Goal: Task Accomplishment & Management: Manage account settings

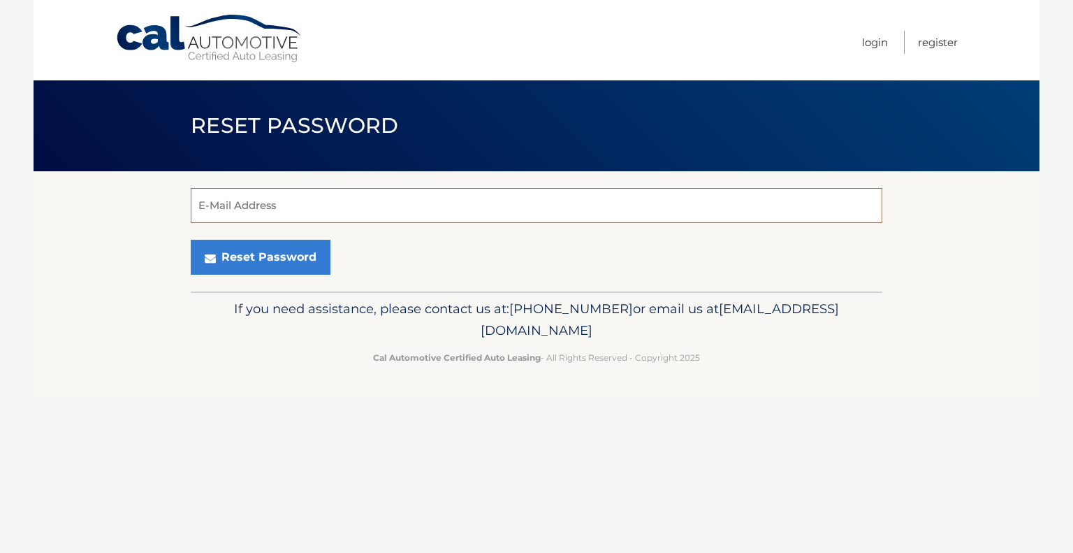
click at [334, 200] on input "E-Mail Address" at bounding box center [537, 205] width 692 height 35
type input "eliza.opal@gmail.com"
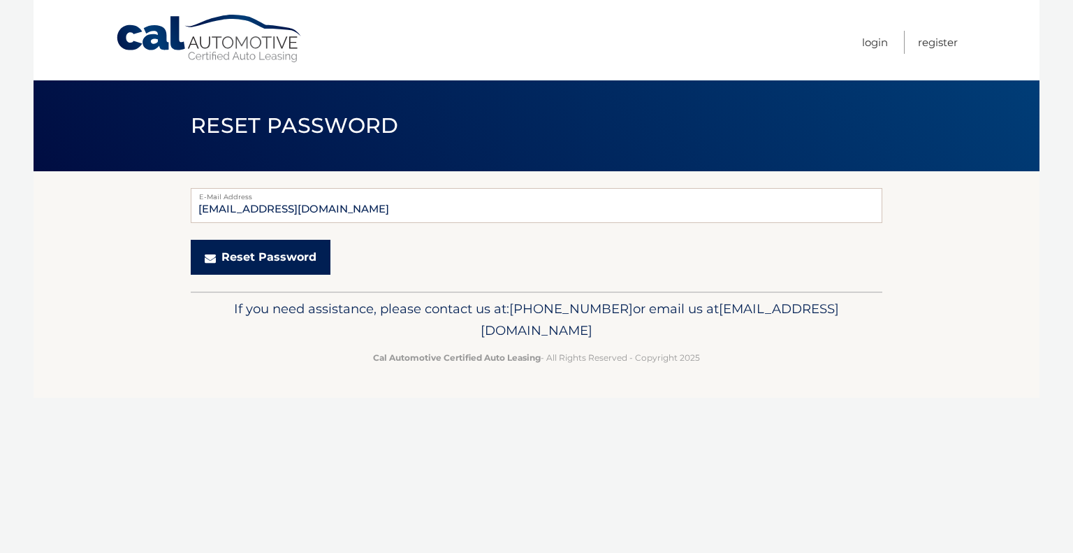
click at [232, 262] on button "Reset Password" at bounding box center [261, 257] width 140 height 35
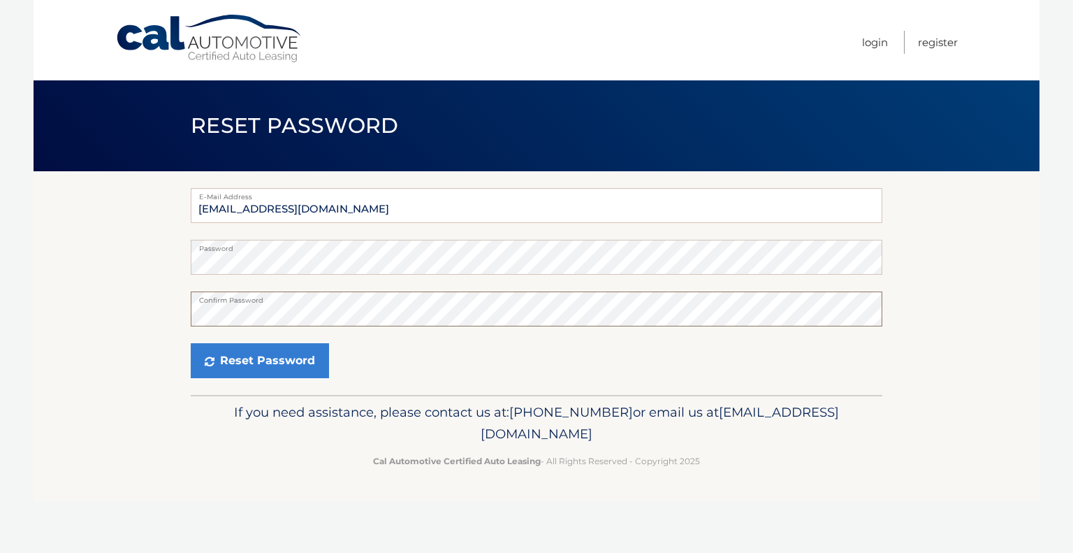
click at [191, 343] on button "Reset Password" at bounding box center [260, 360] width 138 height 35
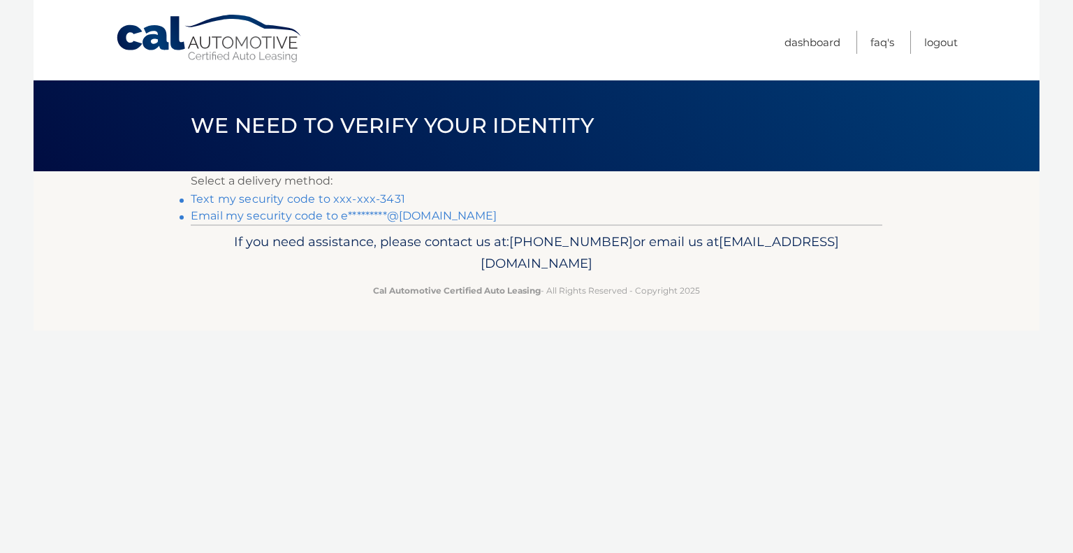
click at [297, 198] on link "Text my security code to xxx-xxx-3431" at bounding box center [298, 198] width 214 height 13
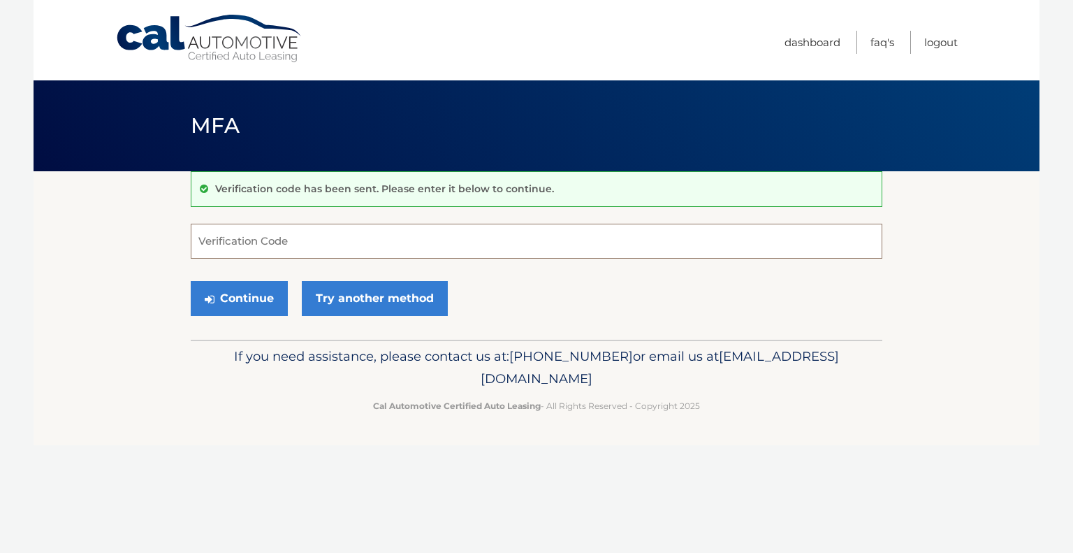
click at [327, 242] on input "Verification Code" at bounding box center [537, 241] width 692 height 35
type input "351040"
click at [251, 302] on button "Continue" at bounding box center [239, 298] width 97 height 35
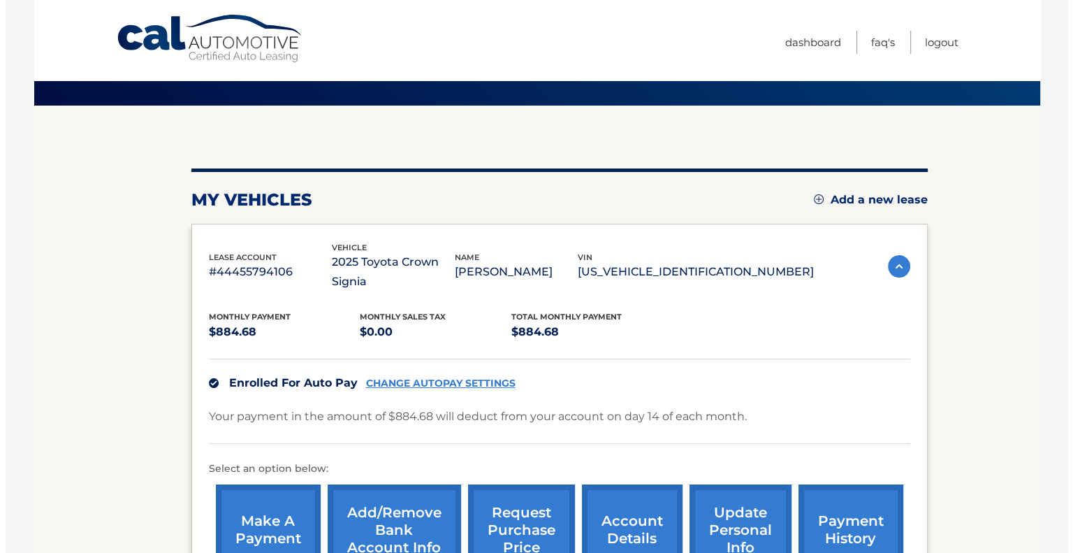
scroll to position [240, 0]
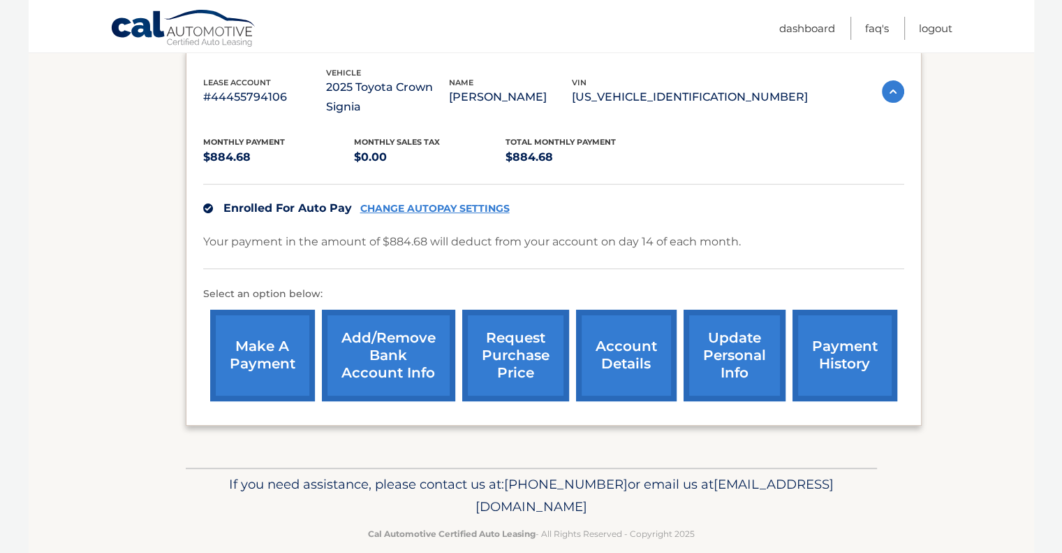
click at [549, 358] on link "request purchase price" at bounding box center [515, 355] width 107 height 92
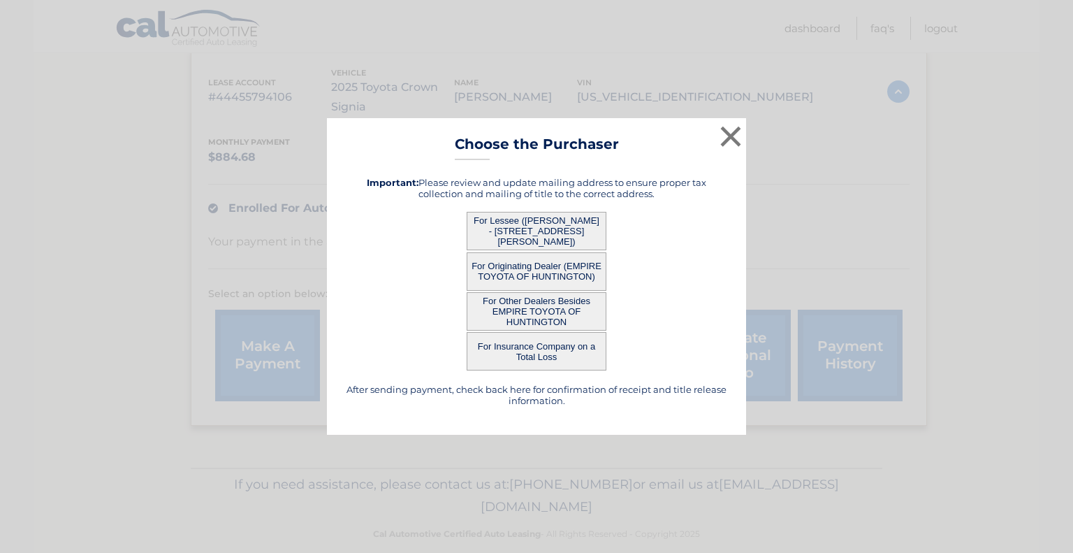
click at [533, 233] on button "For Lessee ([PERSON_NAME] - [STREET_ADDRESS][PERSON_NAME])" at bounding box center [537, 231] width 140 height 38
click at [553, 223] on button "For Lessee ([PERSON_NAME] - [STREET_ADDRESS][PERSON_NAME])" at bounding box center [537, 231] width 140 height 38
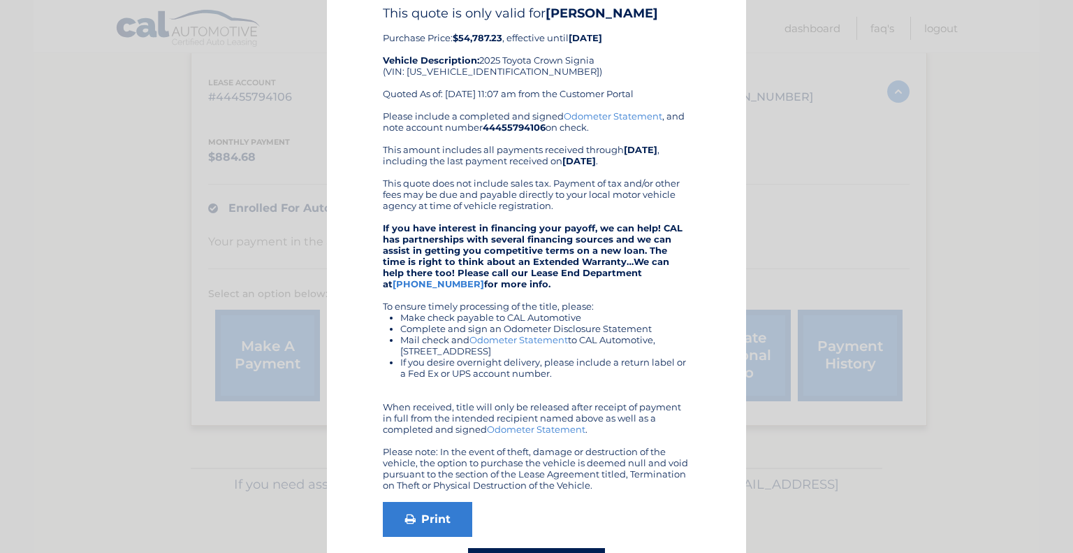
scroll to position [124, 0]
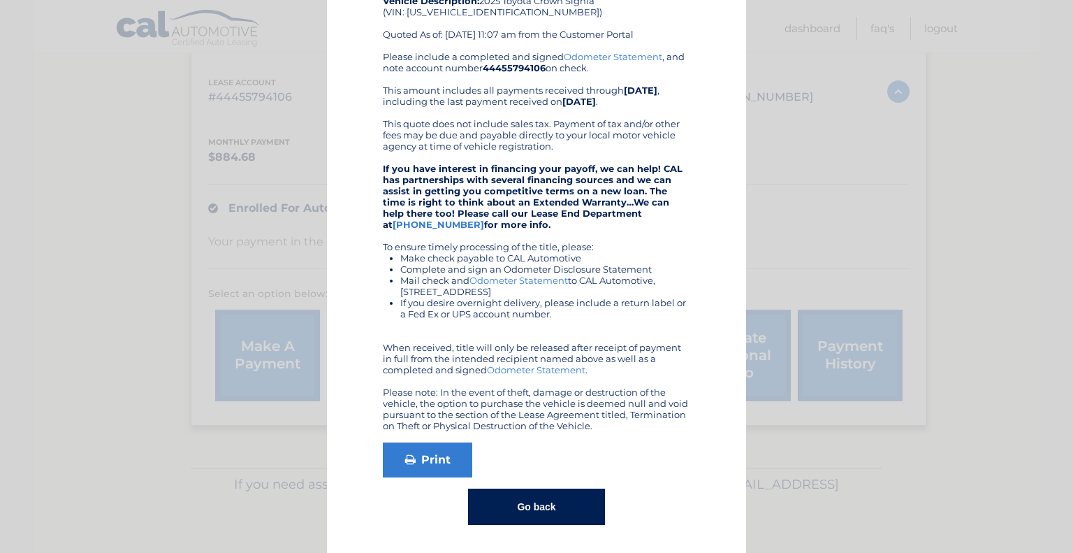
click at [521, 499] on button "Go back" at bounding box center [536, 506] width 136 height 36
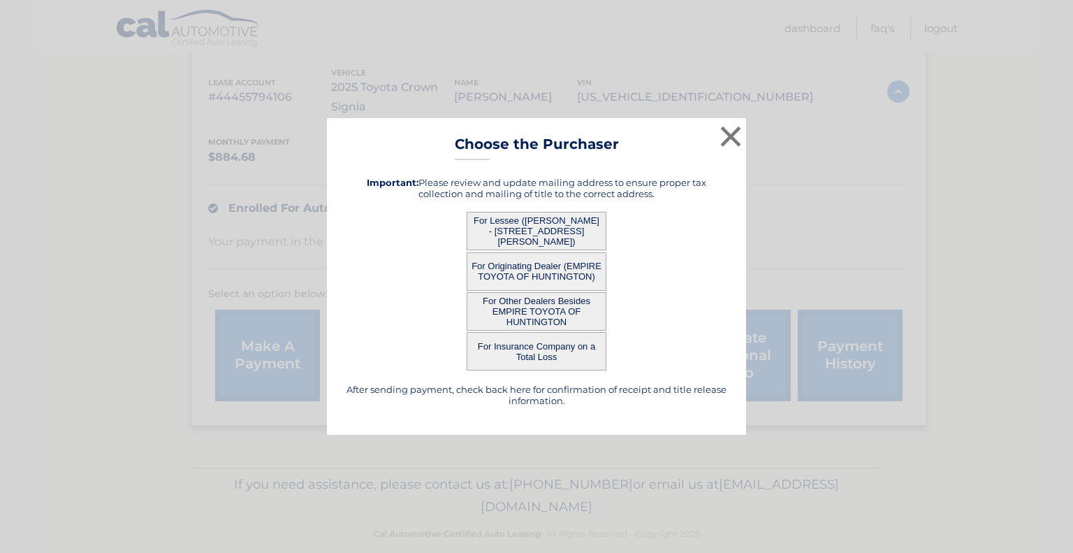
click at [576, 279] on button "For Originating Dealer (EMPIRE TOYOTA OF HUNTINGTON)" at bounding box center [537, 271] width 140 height 38
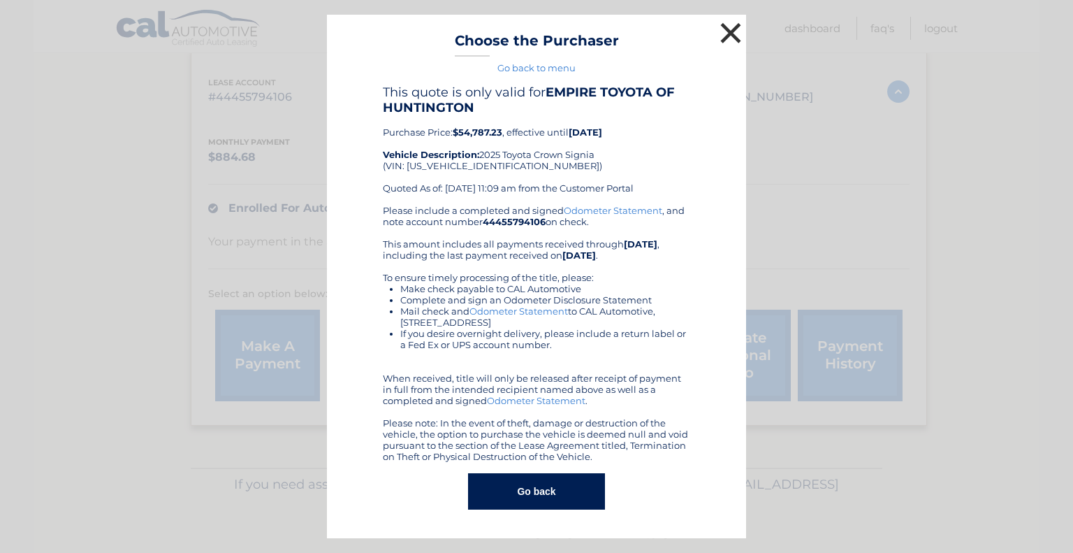
click at [731, 27] on button "×" at bounding box center [731, 33] width 28 height 28
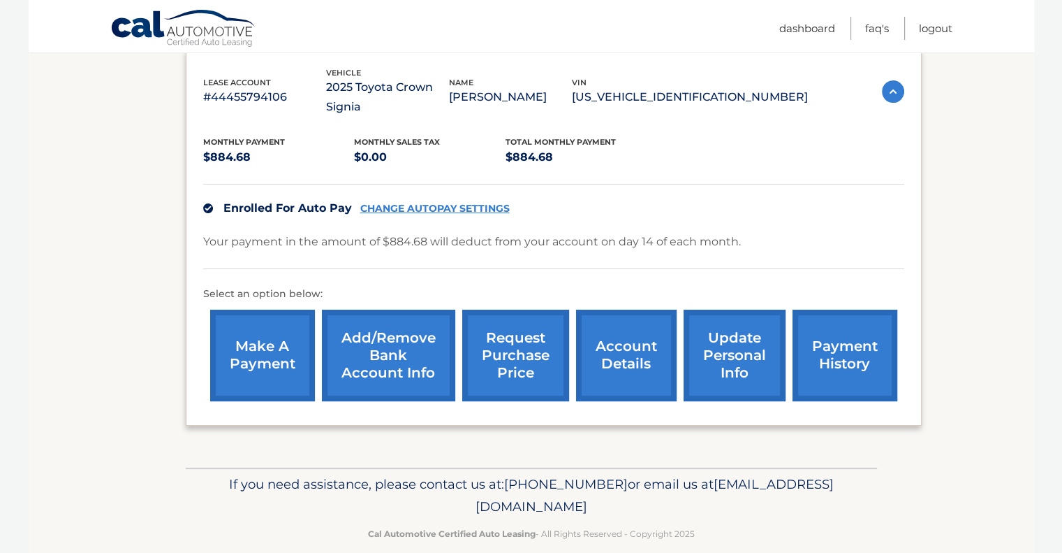
click at [527, 342] on link "request purchase price" at bounding box center [515, 355] width 107 height 92
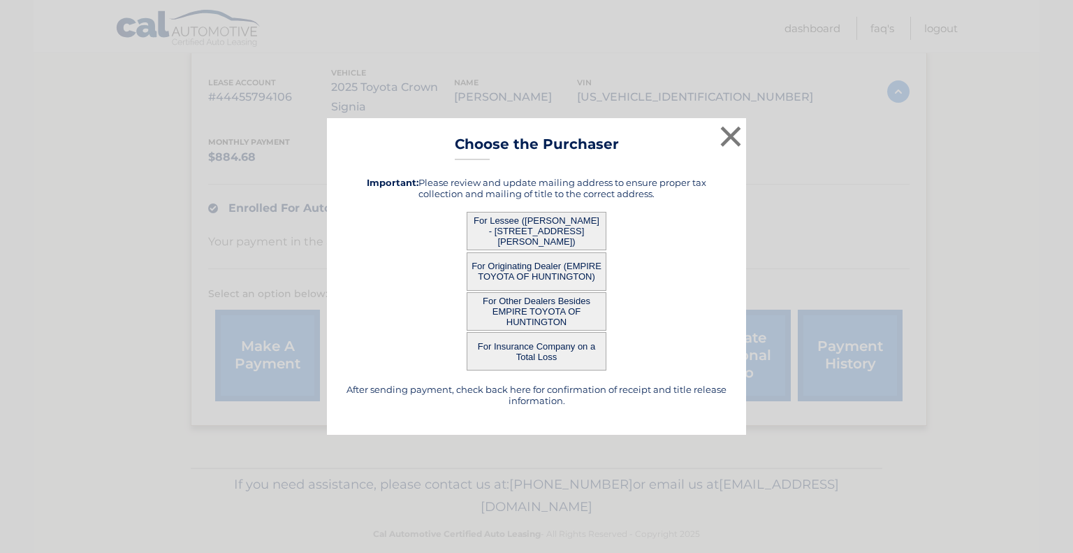
click at [577, 216] on button "For Lessee ([PERSON_NAME] - [STREET_ADDRESS][PERSON_NAME])" at bounding box center [537, 231] width 140 height 38
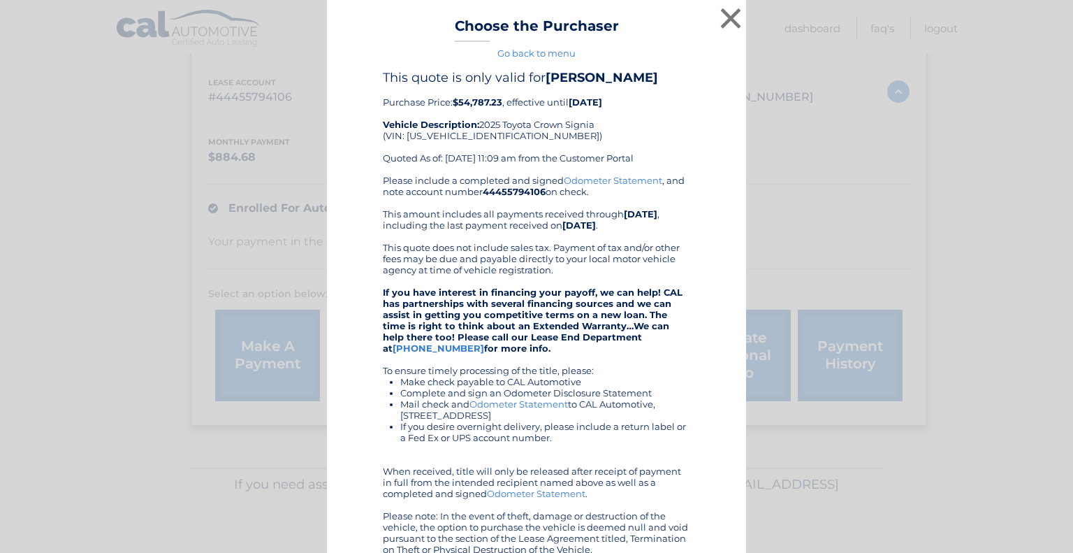
scroll to position [124, 0]
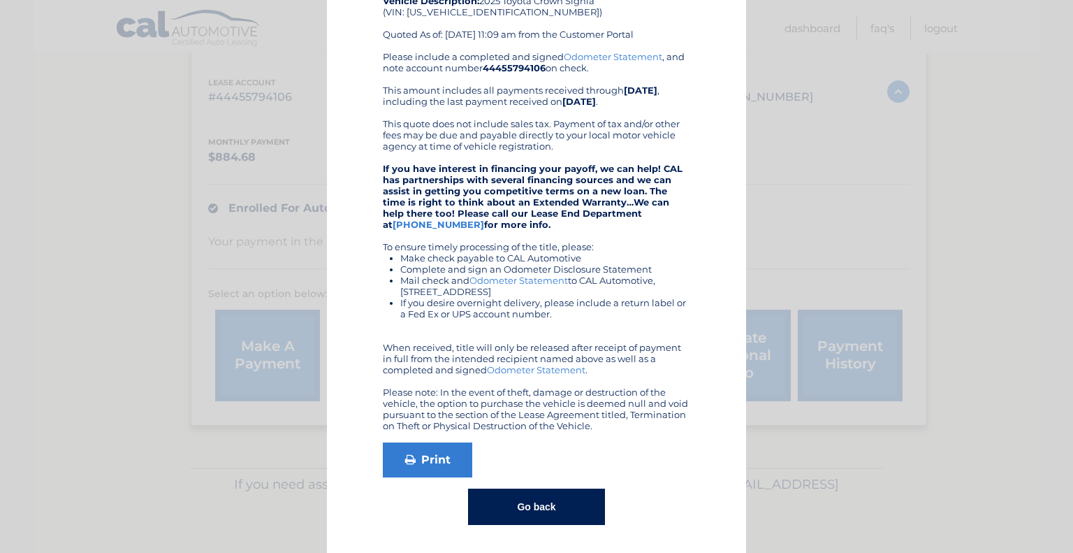
click at [514, 370] on link "Odometer Statement" at bounding box center [536, 369] width 98 height 11
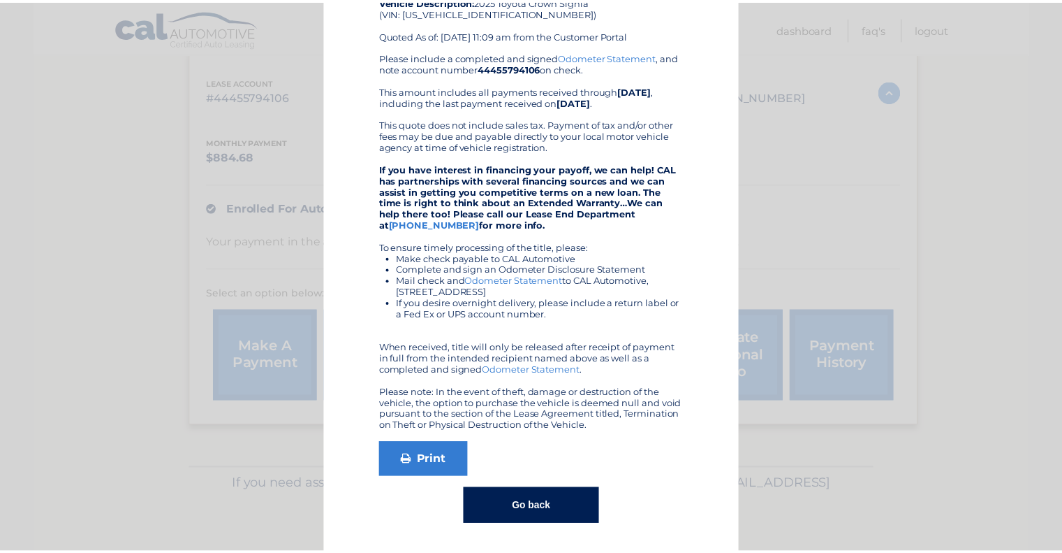
scroll to position [0, 0]
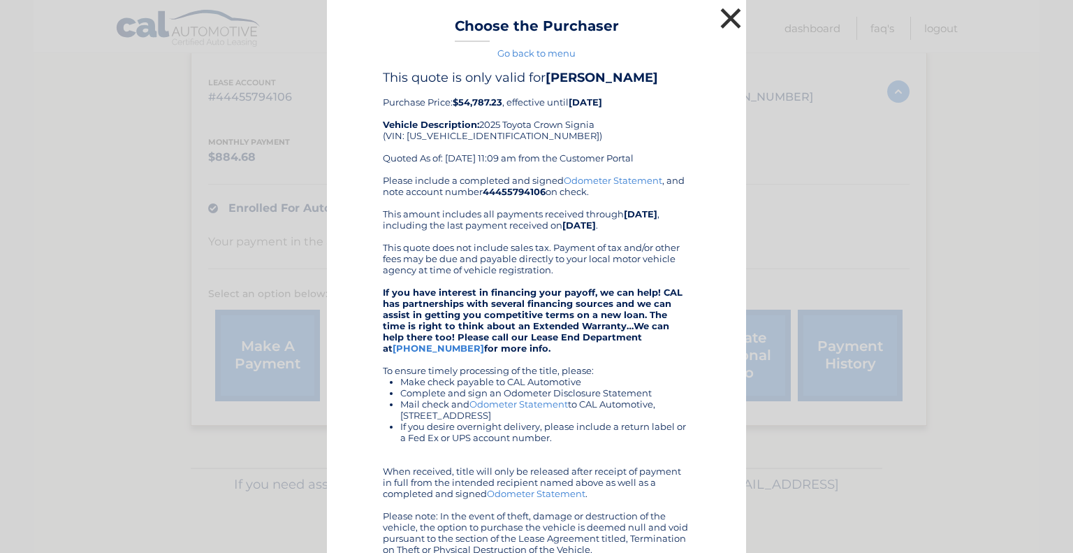
click at [726, 20] on button "×" at bounding box center [731, 18] width 28 height 28
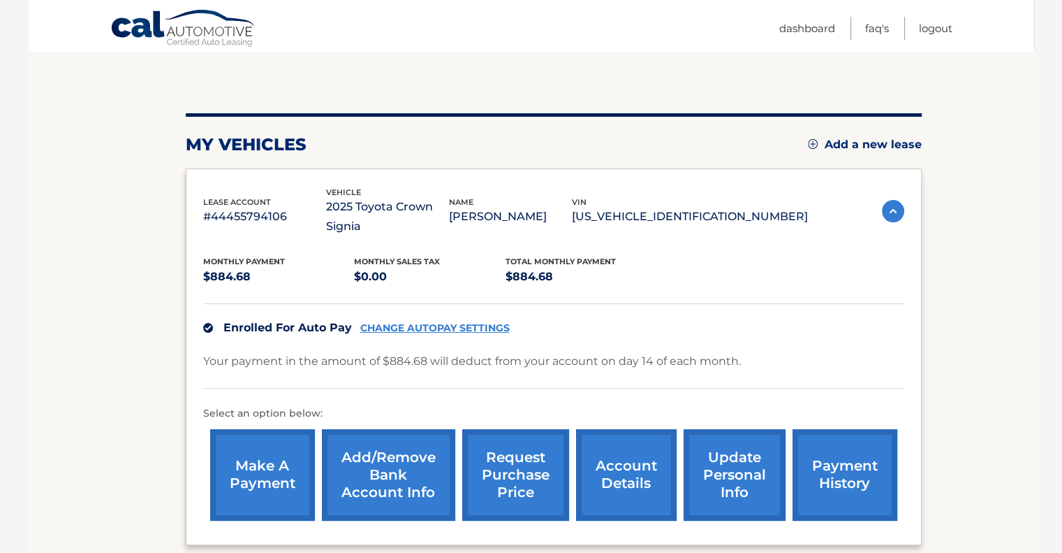
scroll to position [101, 0]
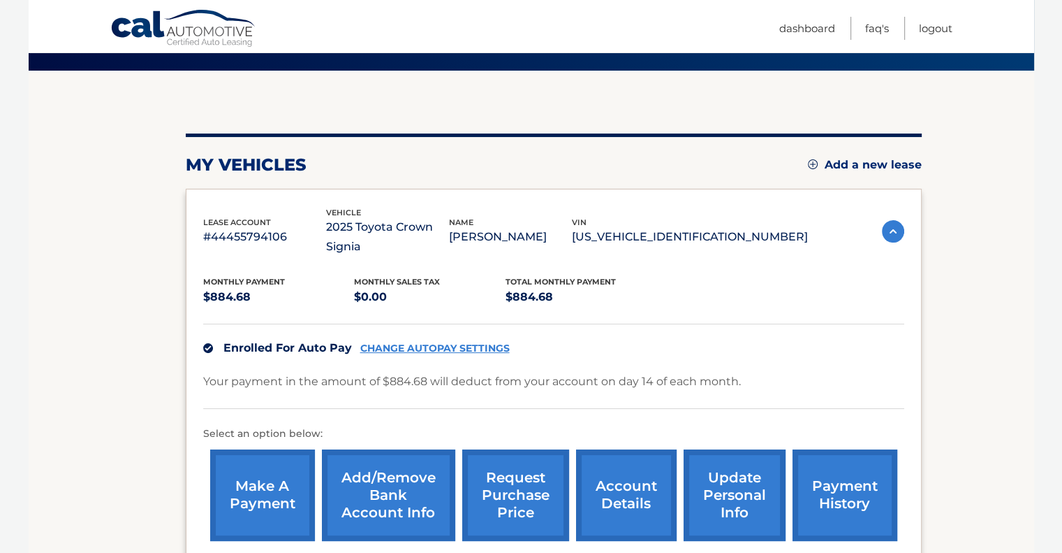
click at [891, 221] on img at bounding box center [893, 231] width 22 height 22
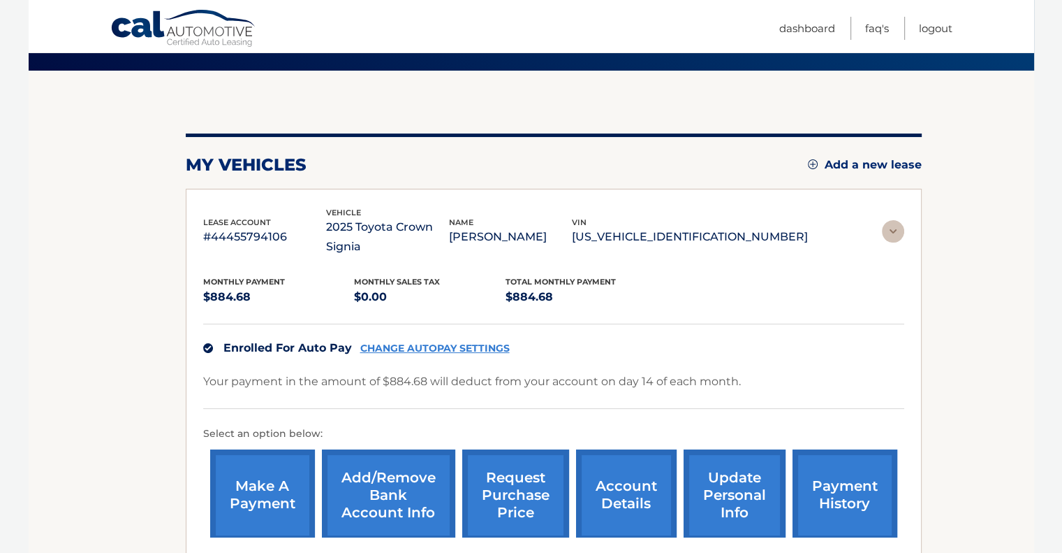
scroll to position [0, 0]
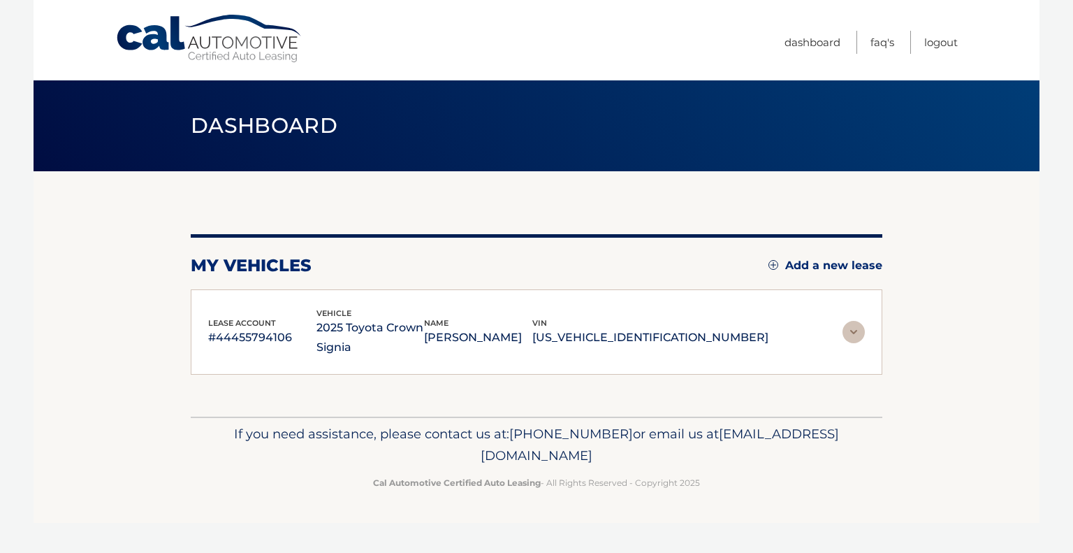
click at [856, 326] on img at bounding box center [853, 332] width 22 height 22
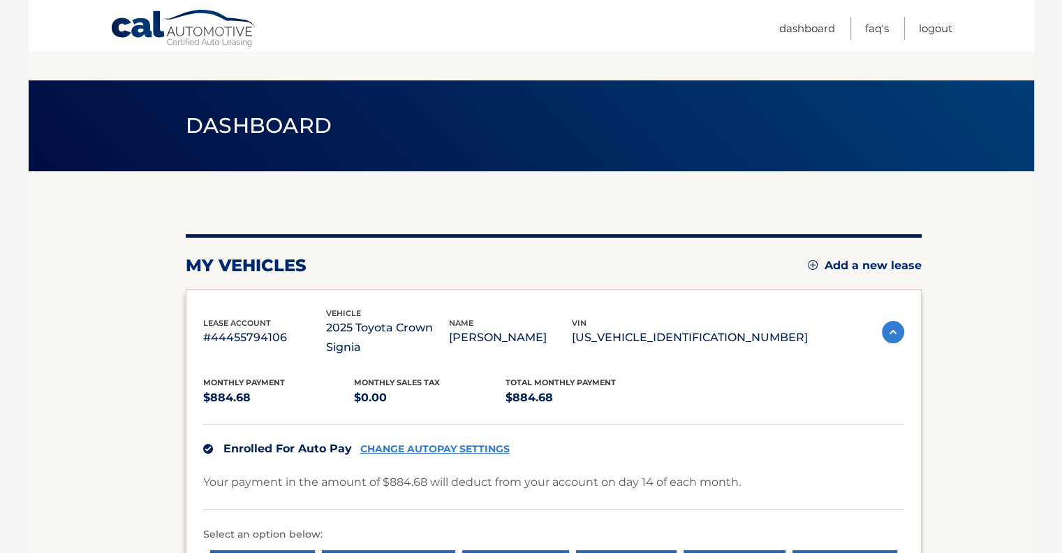
scroll to position [210, 0]
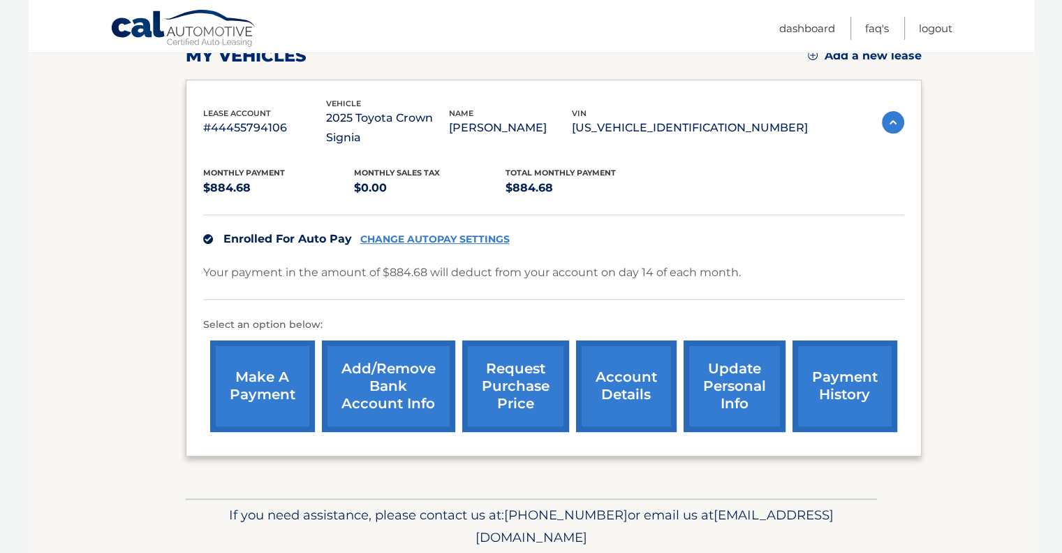
click at [268, 362] on link "make a payment" at bounding box center [262, 386] width 105 height 92
